Goal: Navigation & Orientation: Find specific page/section

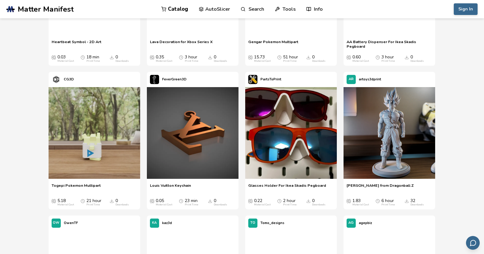
scroll to position [422, 0]
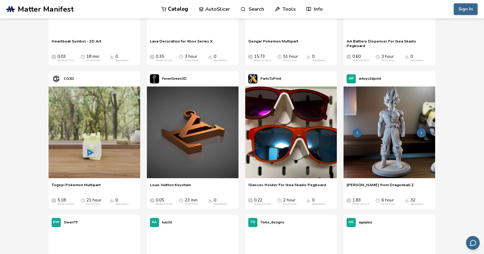
click at [375, 116] on img at bounding box center [390, 132] width 92 height 92
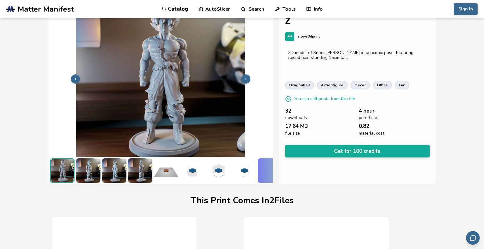
scroll to position [0, 2]
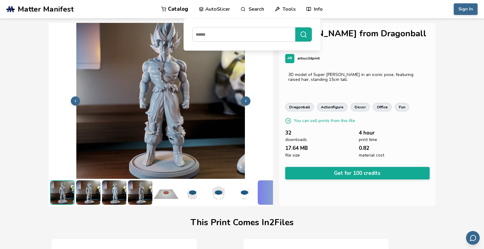
click at [263, 9] on link "Search" at bounding box center [252, 9] width 23 height 18
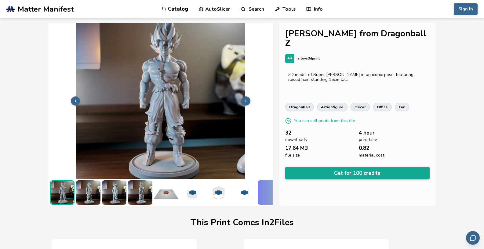
click at [242, 9] on icon at bounding box center [243, 9] width 5 height 5
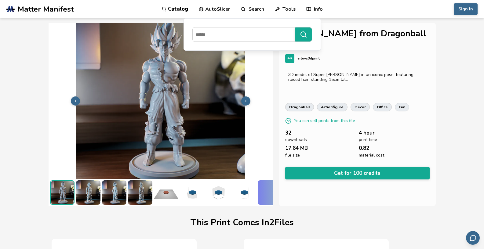
click at [242, 9] on icon at bounding box center [243, 9] width 5 height 5
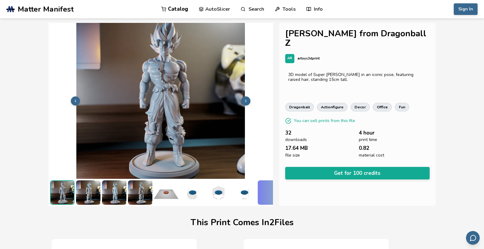
click at [176, 8] on link "Catalog" at bounding box center [174, 9] width 27 height 18
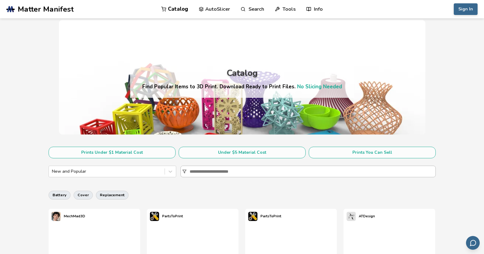
click at [187, 171] on div at bounding box center [308, 172] width 255 height 12
click at [190, 171] on input at bounding box center [313, 171] width 246 height 11
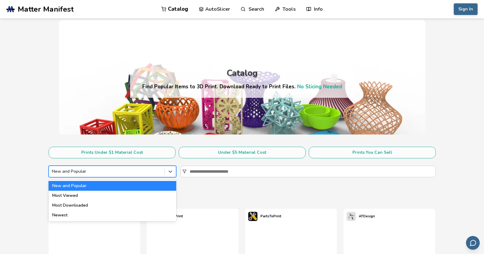
click at [163, 169] on div "New and Popular" at bounding box center [107, 171] width 116 height 9
